Goal: Information Seeking & Learning: Learn about a topic

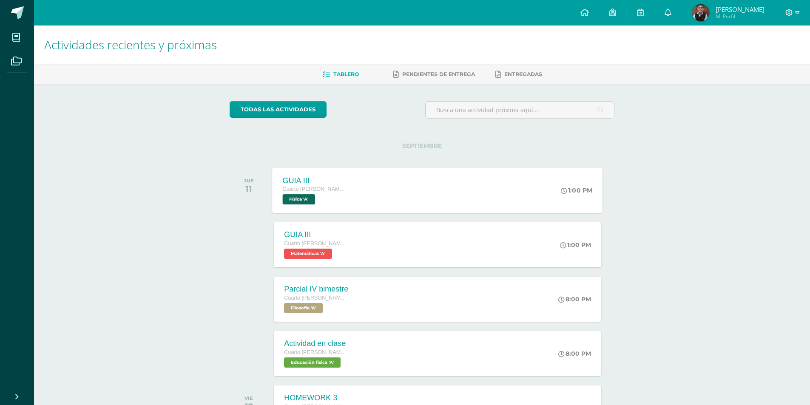
click at [330, 182] on div "GUIA III" at bounding box center [315, 180] width 65 height 9
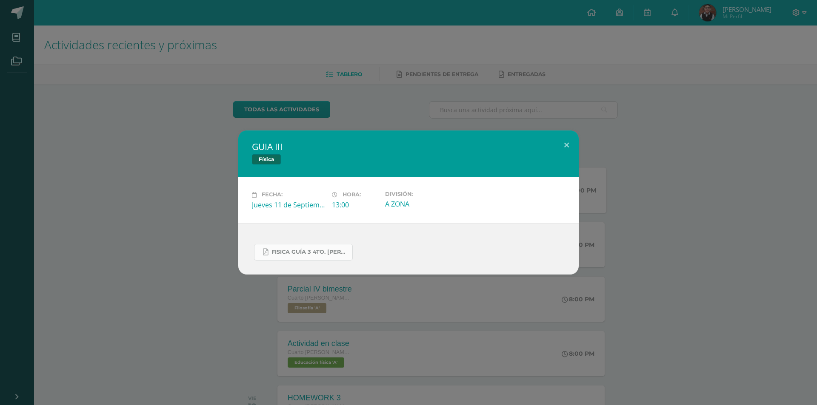
click at [293, 250] on span "FISICA GUÍA 3 4TO. BACH.docx.pdf" at bounding box center [309, 252] width 77 height 7
click at [233, 97] on div "GUIA III Física Fecha: Jueves 11 de Septiembre Hora: 13:00 División: A ZONA" at bounding box center [408, 202] width 817 height 405
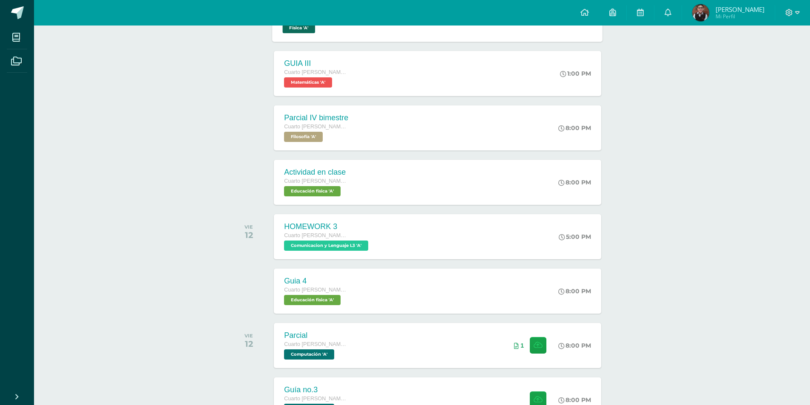
scroll to position [304, 0]
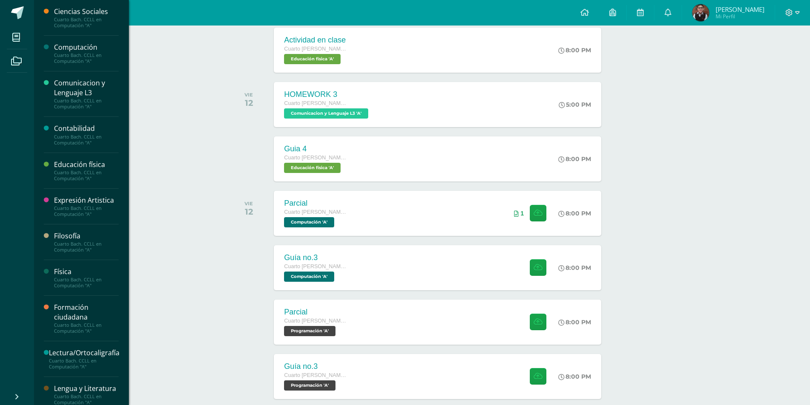
click at [85, 305] on div "Formación ciudadana" at bounding box center [86, 313] width 65 height 20
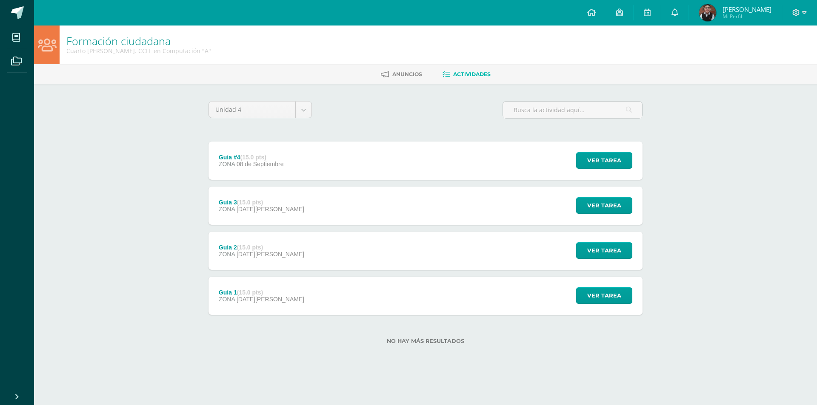
click at [283, 160] on div "Guía #4 (15.0 pts) ZONA [DATE]" at bounding box center [250, 161] width 85 height 38
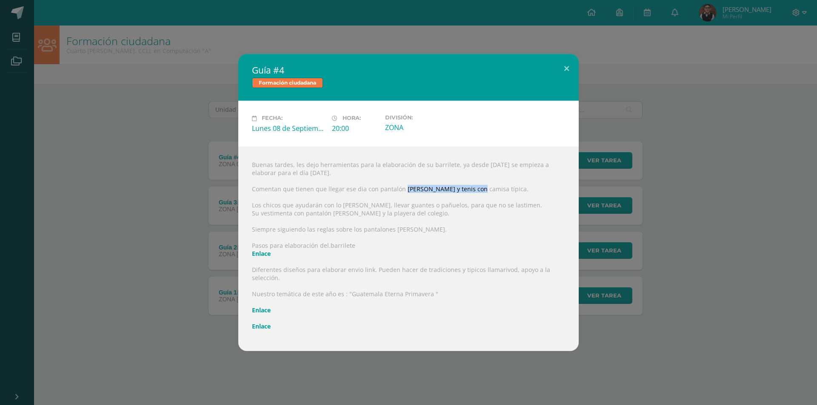
drag, startPoint x: 404, startPoint y: 187, endPoint x: 471, endPoint y: 188, distance: 67.2
click at [471, 188] on div "Buenas tardes, les dejo herramientas para la elaboración de su barrilete, ya de…" at bounding box center [408, 249] width 340 height 205
drag, startPoint x: 402, startPoint y: 207, endPoint x: 409, endPoint y: 213, distance: 9.6
click at [474, 207] on div "Buenas tardes, les dejo herramientas para la elaboración de su barrilete, ya de…" at bounding box center [408, 249] width 340 height 205
click at [353, 217] on div "Buenas tardes, les dejo herramientas para la elaboración de su barrilete, ya de…" at bounding box center [408, 249] width 340 height 205
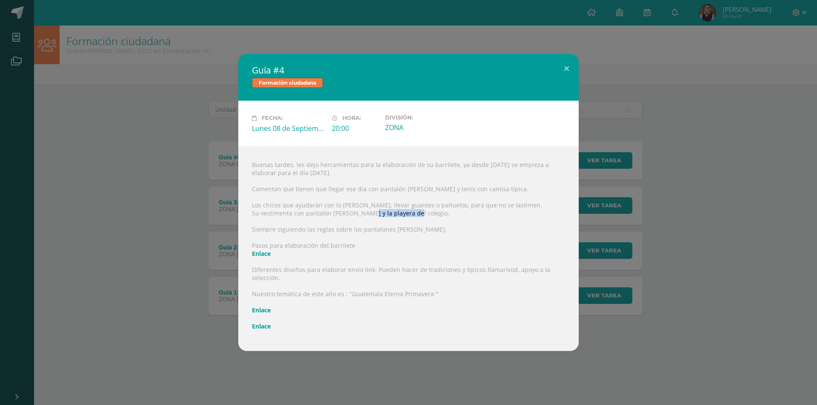
drag, startPoint x: 362, startPoint y: 214, endPoint x: 403, endPoint y: 217, distance: 41.4
click at [407, 215] on div "Buenas tardes, les dejo herramientas para la elaboración de su barrilete, ya de…" at bounding box center [408, 249] width 340 height 205
click at [295, 236] on div "Buenas tardes, les dejo herramientas para la elaboración de su barrilete, ya de…" at bounding box center [408, 249] width 340 height 205
drag, startPoint x: 428, startPoint y: 186, endPoint x: 481, endPoint y: 193, distance: 53.2
click at [482, 193] on div "Buenas tardes, les dejo herramientas para la elaboración de su barrilete, ya de…" at bounding box center [408, 249] width 340 height 205
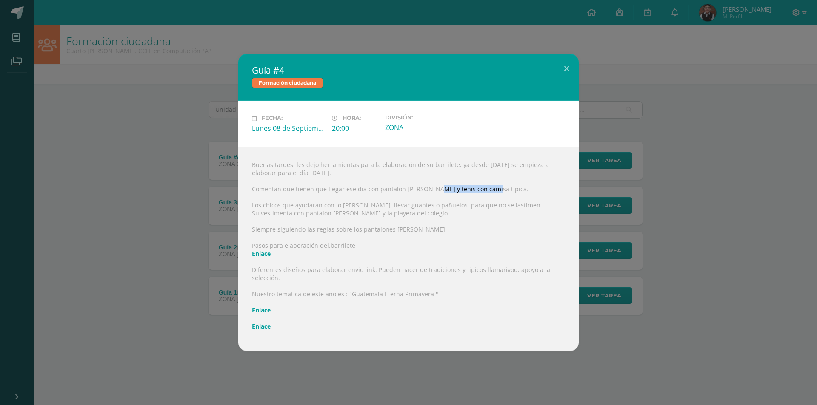
click at [268, 310] on link "Enlace" at bounding box center [261, 310] width 19 height 8
click at [176, 131] on div "Guía #4 Formación ciudadana Fecha: [DATE] Hora: 20:00 División: ZONA" at bounding box center [408, 202] width 810 height 297
